Goal: Task Accomplishment & Management: Use online tool/utility

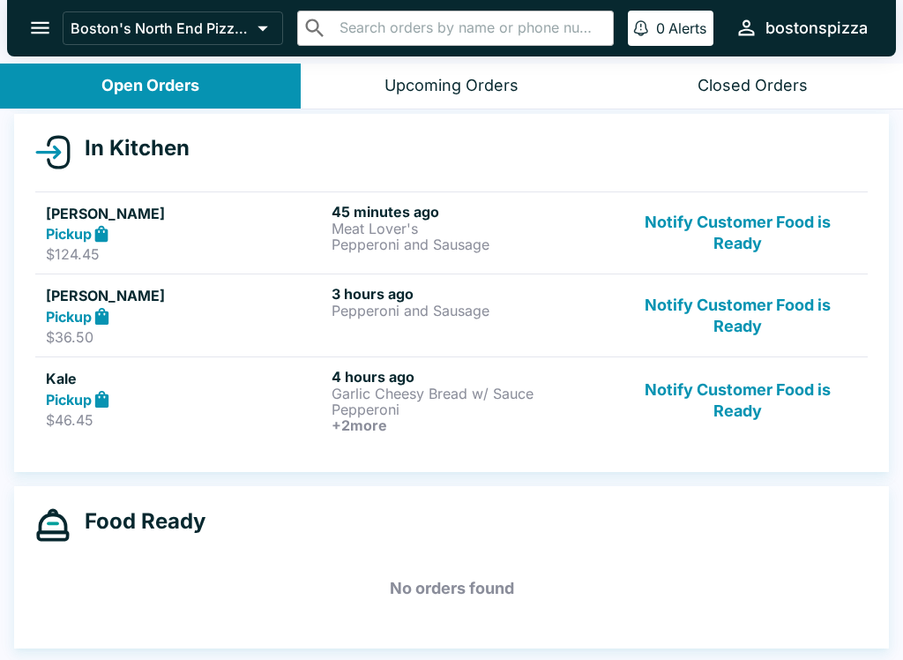
click at [761, 334] on button "Notify Customer Food is Ready" at bounding box center [737, 315] width 239 height 61
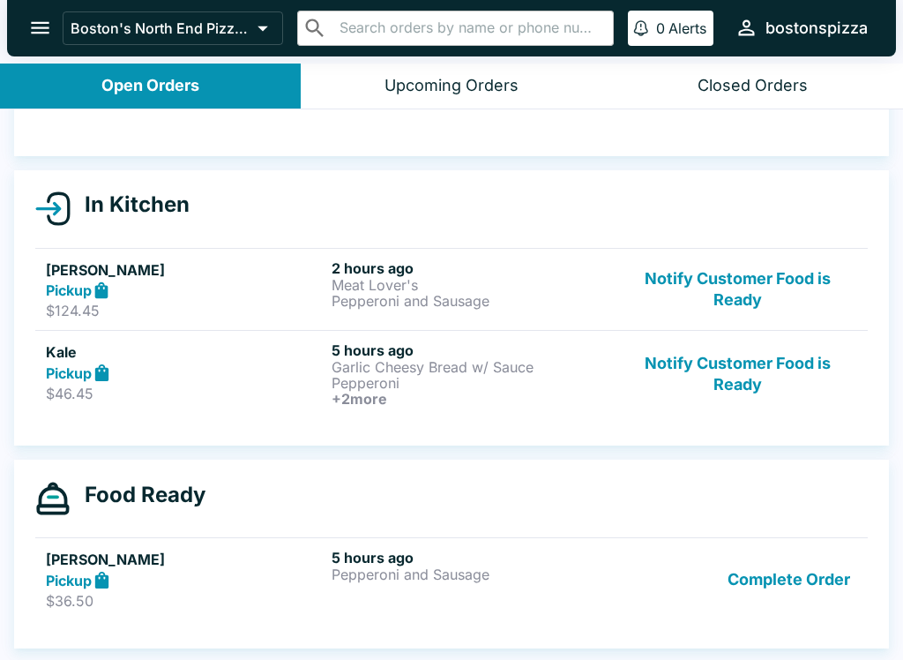
scroll to position [130, 0]
click at [761, 289] on button "Notify Customer Food is Ready" at bounding box center [737, 289] width 239 height 61
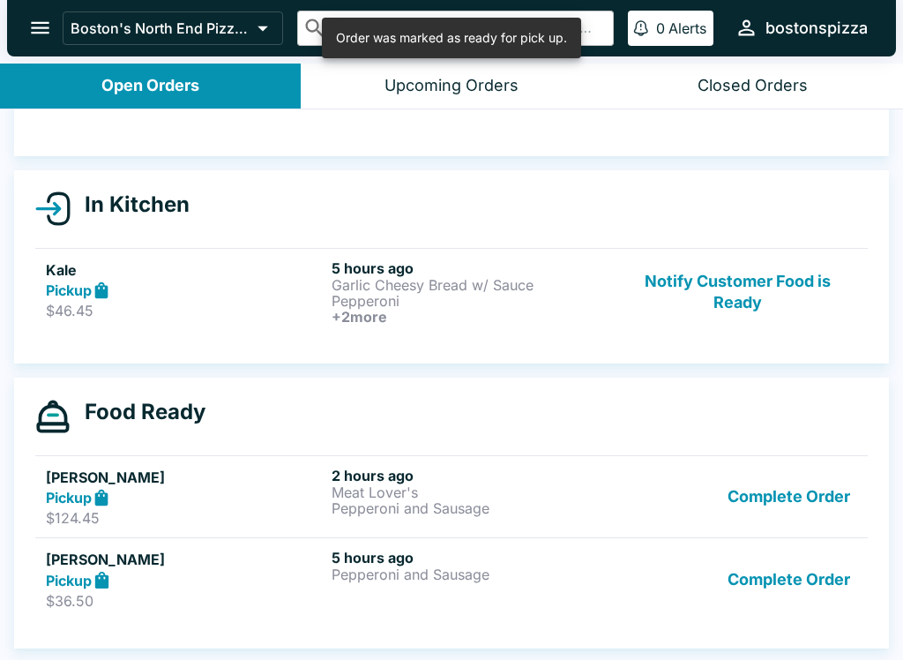
click at [771, 344] on div "In Kitchen Kale Pickup $46.45 5 hours ago Garlic Cheesy Bread w/ Sauce Pepperon…" at bounding box center [451, 266] width 875 height 193
click at [752, 303] on button "Notify Customer Food is Ready" at bounding box center [737, 291] width 239 height 65
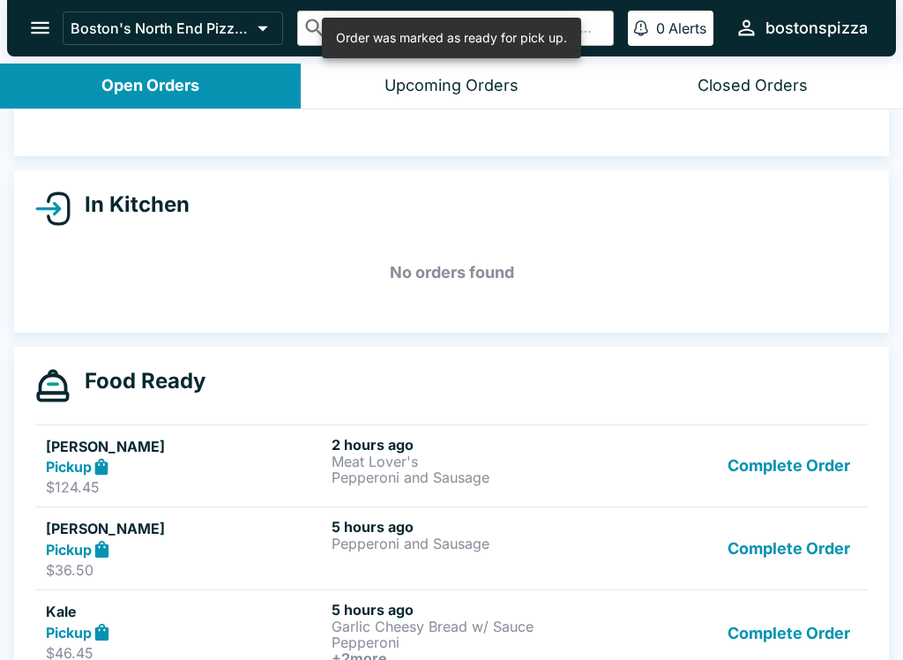
click at [781, 633] on button "Complete Order" at bounding box center [789, 633] width 137 height 65
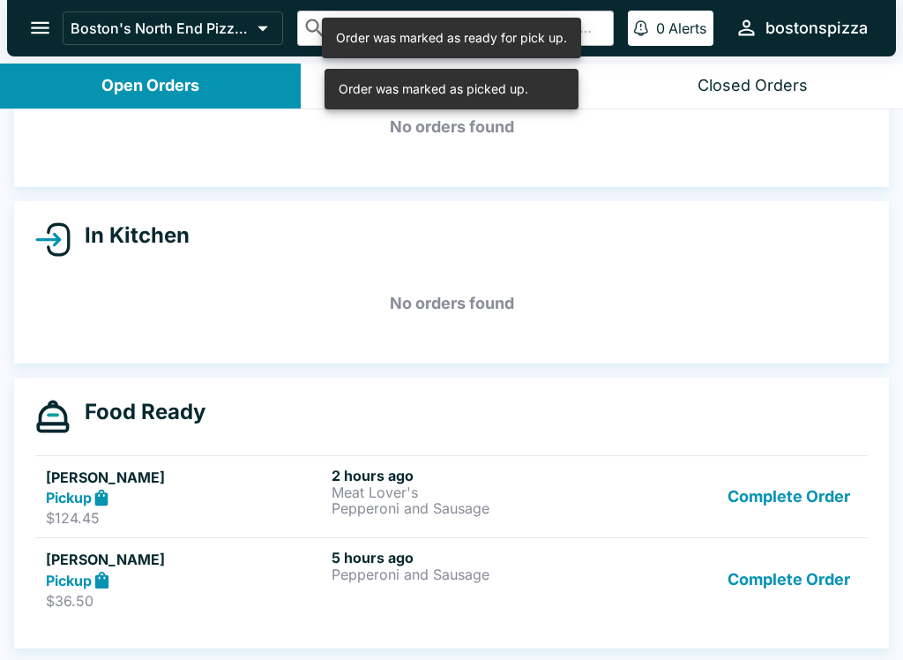
click at [786, 573] on button "Complete Order" at bounding box center [789, 579] width 137 height 61
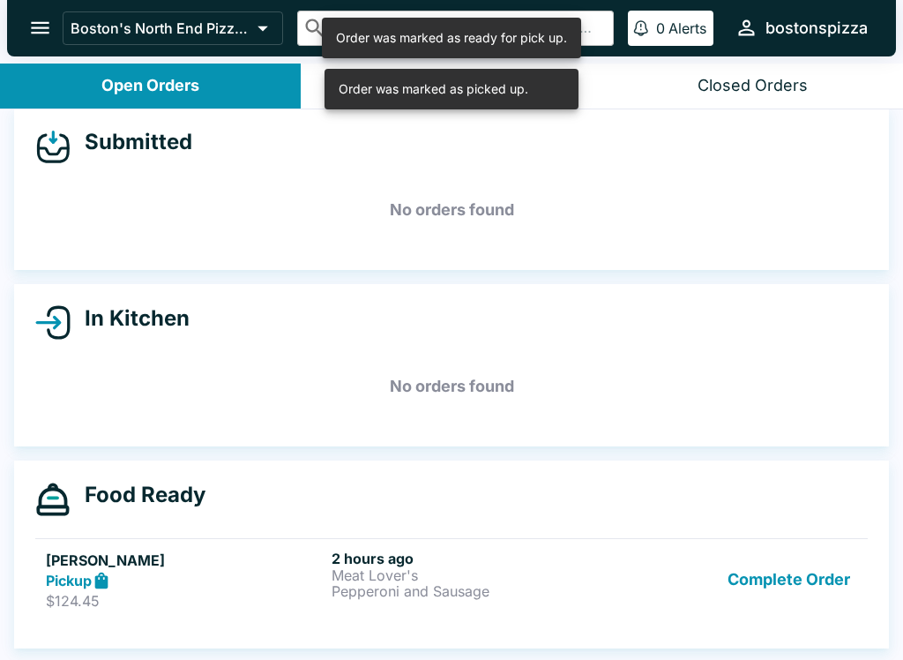
scroll to position [16, 0]
click at [808, 569] on button "Complete Order" at bounding box center [789, 580] width 137 height 61
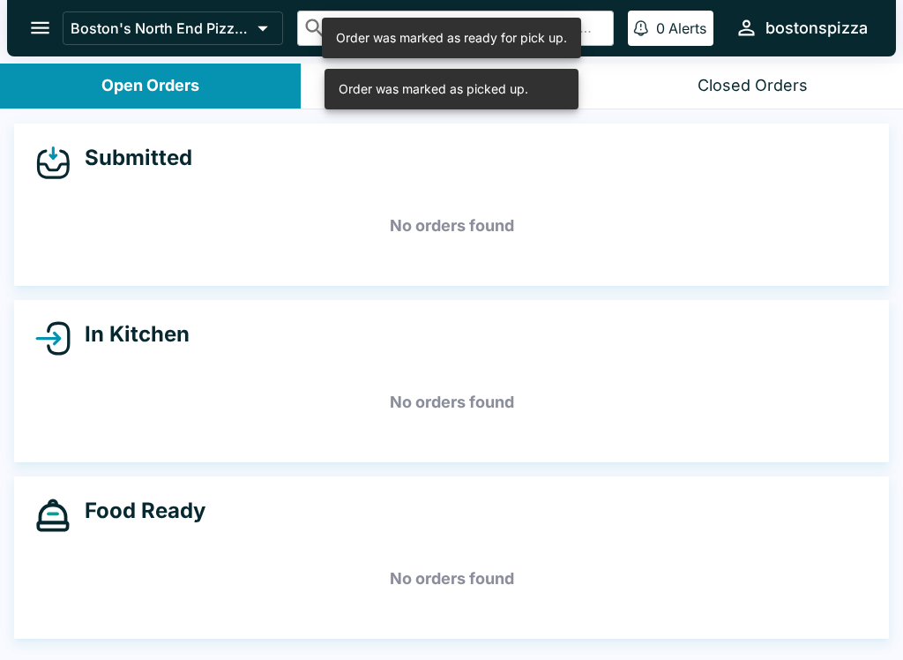
click at [34, 33] on icon "open drawer" at bounding box center [40, 28] width 19 height 12
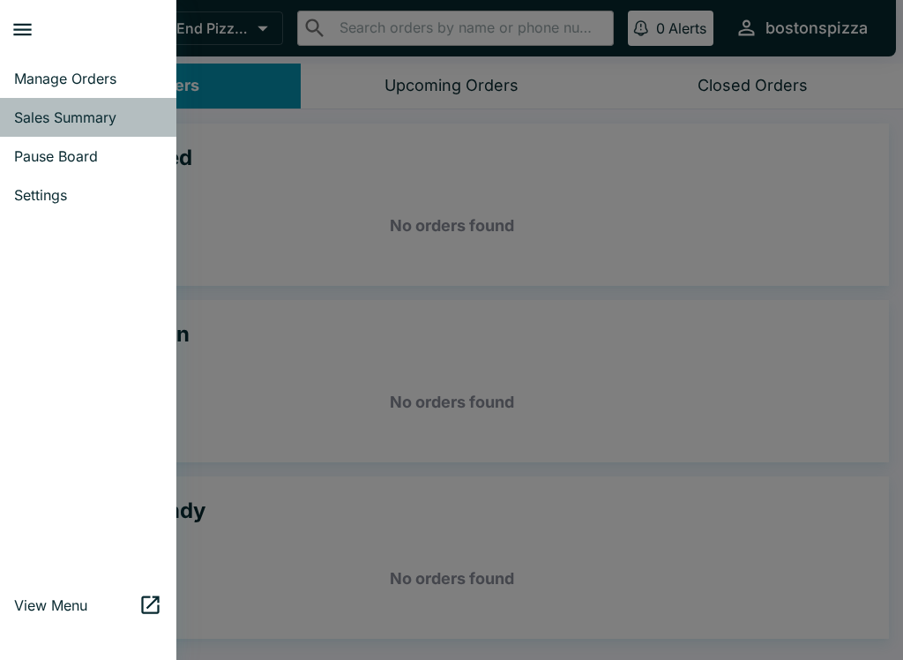
click at [150, 132] on link "Sales Summary" at bounding box center [88, 117] width 176 height 39
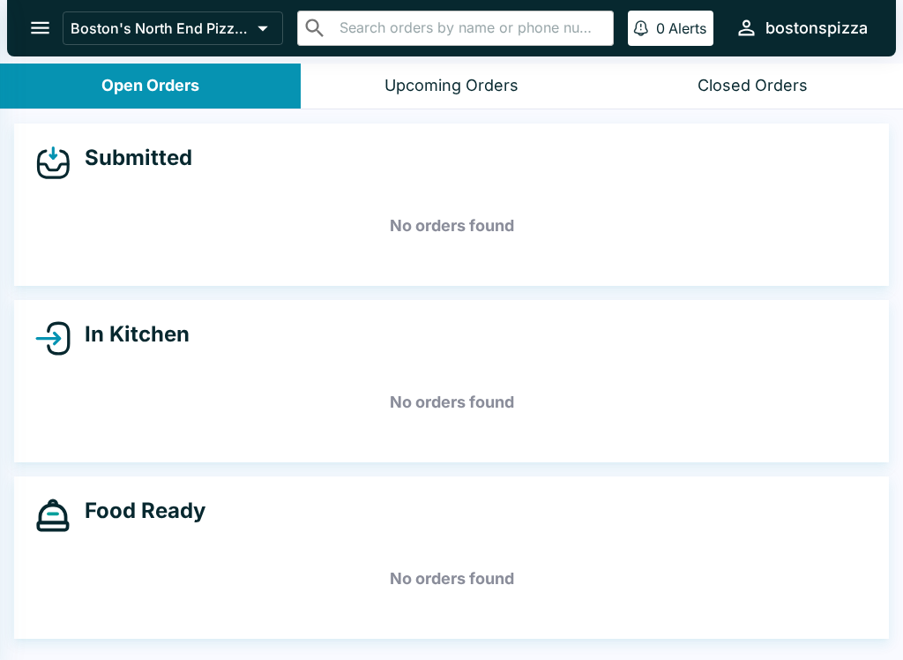
select select "03:00"
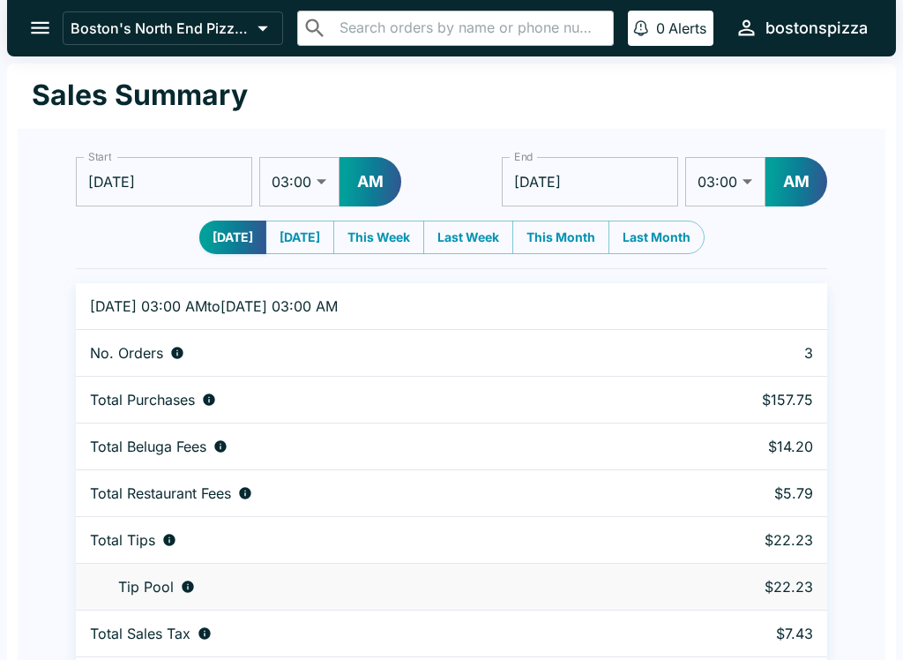
scroll to position [54, 0]
